Goal: Task Accomplishment & Management: Use online tool/utility

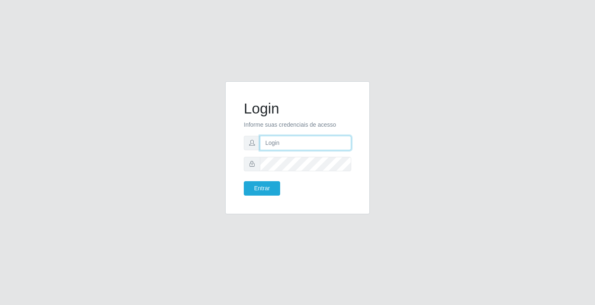
click at [278, 145] on input "text" at bounding box center [305, 143] width 91 height 14
type input "paulo@ideal"
click at [265, 187] on button "Entrar" at bounding box center [262, 188] width 36 height 14
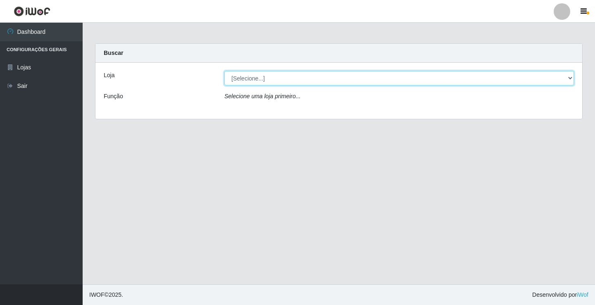
click at [263, 76] on select "[Selecione...] Ideal - Conceição" at bounding box center [398, 78] width 349 height 14
select select "231"
click at [224, 71] on select "[Selecione...] Ideal - Conceição" at bounding box center [398, 78] width 349 height 14
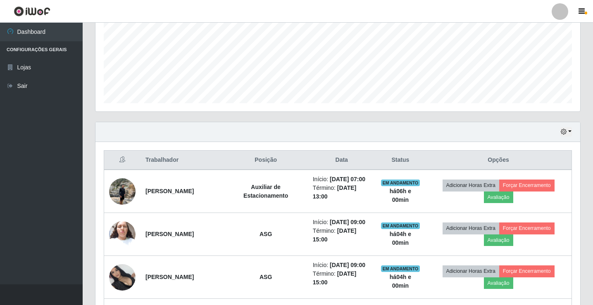
scroll to position [207, 0]
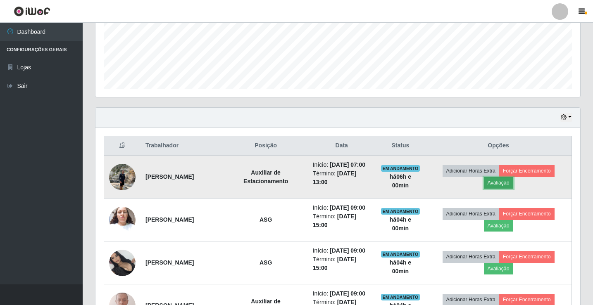
click at [509, 188] on button "Avaliação" at bounding box center [498, 183] width 29 height 12
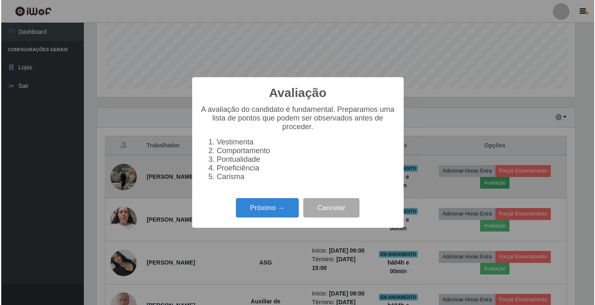
scroll to position [171, 480]
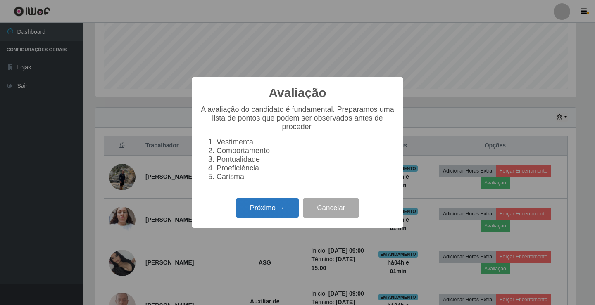
click at [269, 213] on button "Próximo →" at bounding box center [267, 207] width 63 height 19
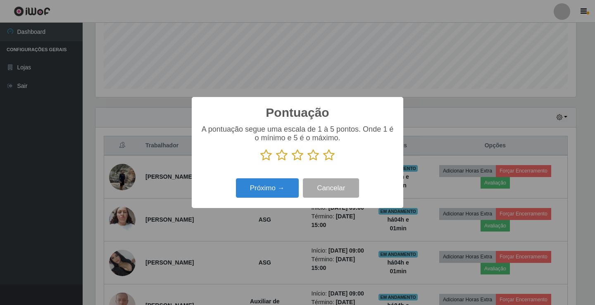
scroll to position [412899, 412590]
click at [314, 157] on icon at bounding box center [313, 155] width 12 height 12
click at [307, 162] on input "radio" at bounding box center [307, 162] width 0 height 0
click at [282, 188] on button "Próximo →" at bounding box center [267, 187] width 63 height 19
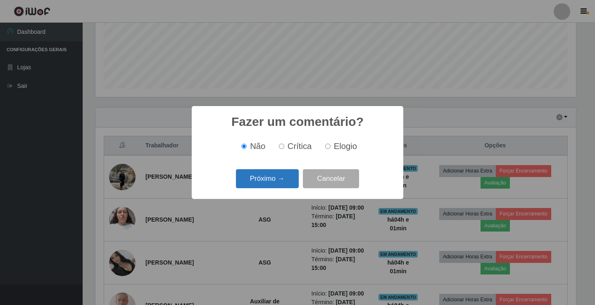
click at [287, 177] on button "Próximo →" at bounding box center [267, 178] width 63 height 19
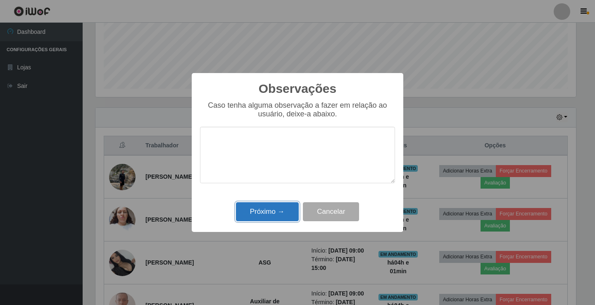
click at [278, 210] on button "Próximo →" at bounding box center [267, 211] width 63 height 19
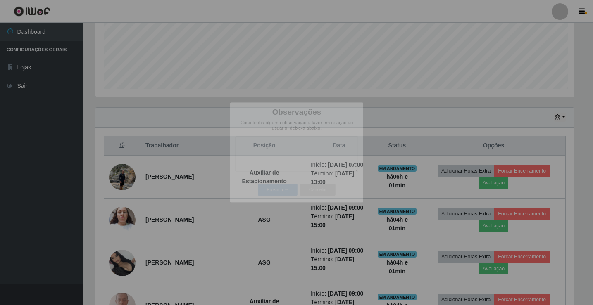
scroll to position [171, 485]
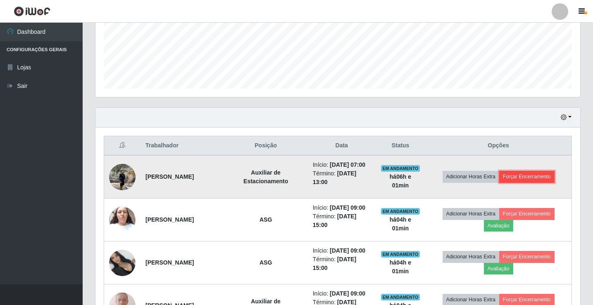
click at [528, 180] on button "Forçar Encerramento" at bounding box center [526, 177] width 55 height 12
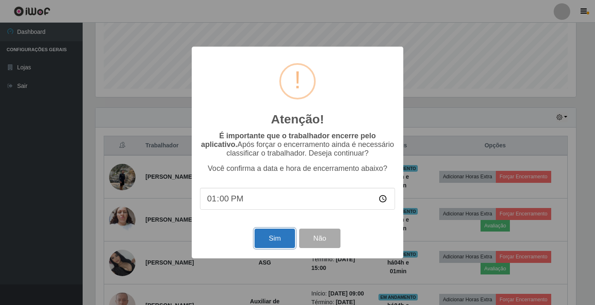
click at [269, 238] on button "Sim" at bounding box center [274, 238] width 40 height 19
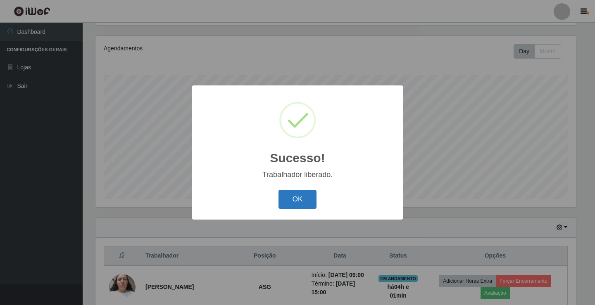
click at [310, 201] on button "OK" at bounding box center [297, 199] width 38 height 19
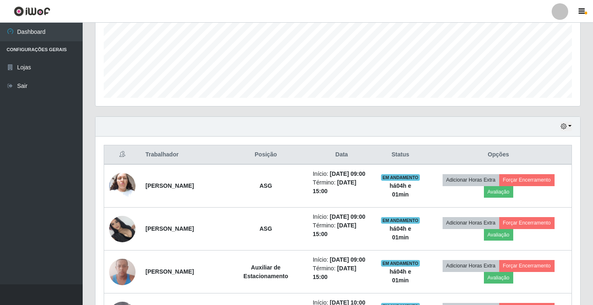
scroll to position [220, 0]
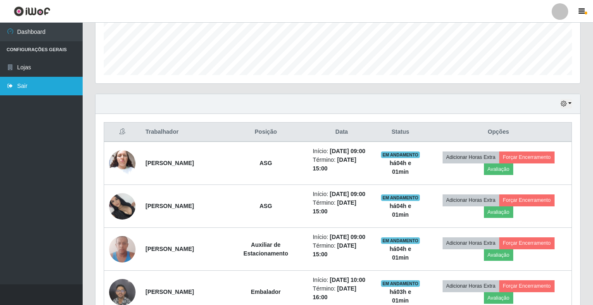
click at [30, 83] on link "Sair" at bounding box center [41, 86] width 83 height 19
